Goal: Task Accomplishment & Management: Use online tool/utility

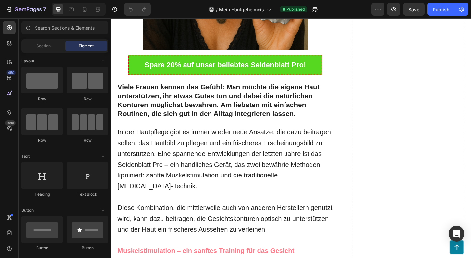
scroll to position [322, 0]
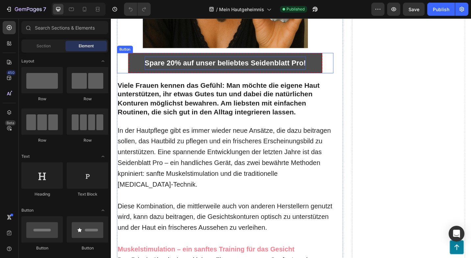
click at [175, 66] on p "Spare 20% auf unser beliebtes Seidenblatt Pro!" at bounding box center [236, 67] width 177 height 14
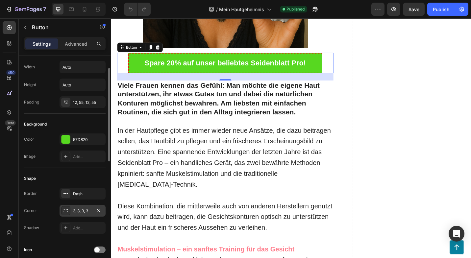
scroll to position [19, 0]
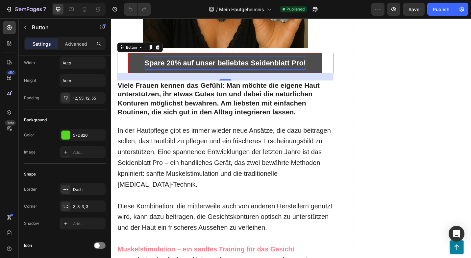
click at [180, 65] on p "Spare 20% auf unser beliebtes Seidenblatt Pro!" at bounding box center [236, 67] width 177 height 14
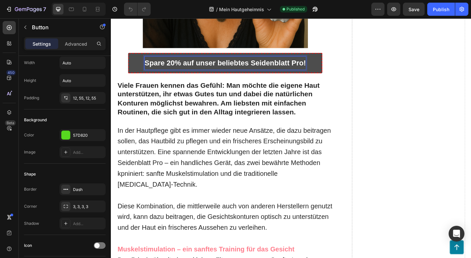
click at [178, 67] on p "Spare 20% auf unser beliebtes Seidenblatt Pro!" at bounding box center [236, 67] width 177 height 14
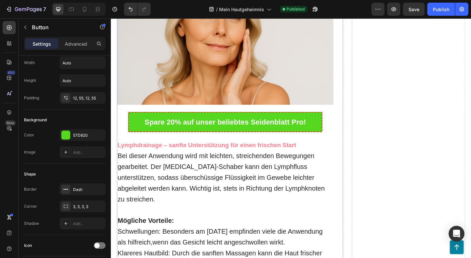
scroll to position [891, 0]
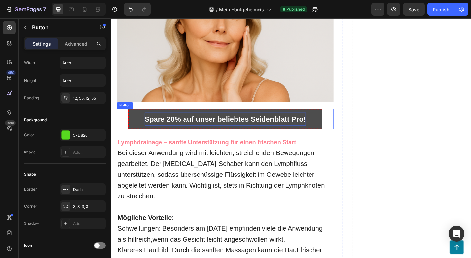
click at [180, 122] on p "Spare 20% auf unser beliebtes Seidenblatt Pro!" at bounding box center [236, 129] width 177 height 14
click at [178, 122] on p "Spare 20% auf unser beliebtes Seidenblatt Pro!" at bounding box center [236, 129] width 177 height 14
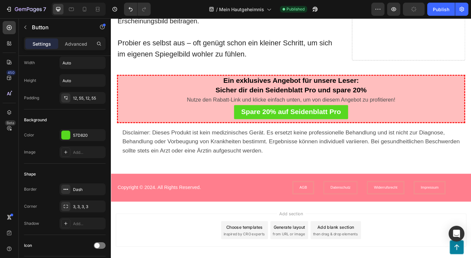
scroll to position [1547, 0]
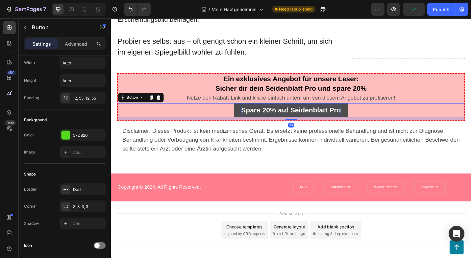
click at [284, 115] on strong "Spare 20% auf Seidenblatt Pro" at bounding box center [308, 119] width 109 height 9
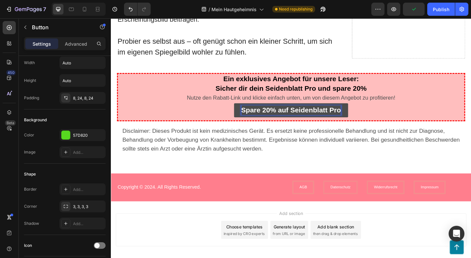
click at [282, 115] on strong "Spare 20% auf Seidenblatt Pro" at bounding box center [308, 119] width 109 height 9
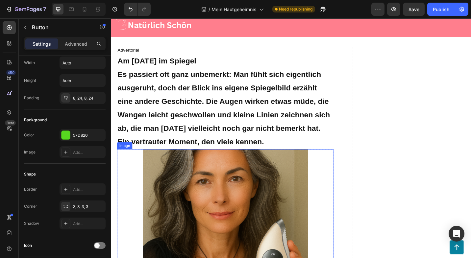
scroll to position [0, 0]
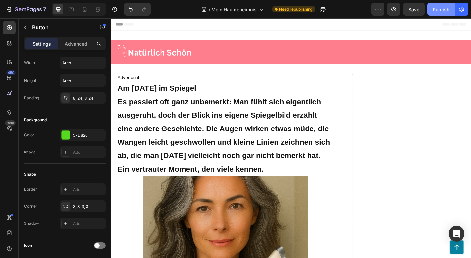
click at [442, 12] on div "Publish" at bounding box center [441, 9] width 16 height 7
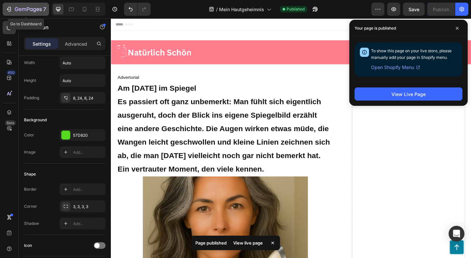
click at [13, 10] on div "7" at bounding box center [26, 9] width 40 height 8
